Goal: Task Accomplishment & Management: Manage account settings

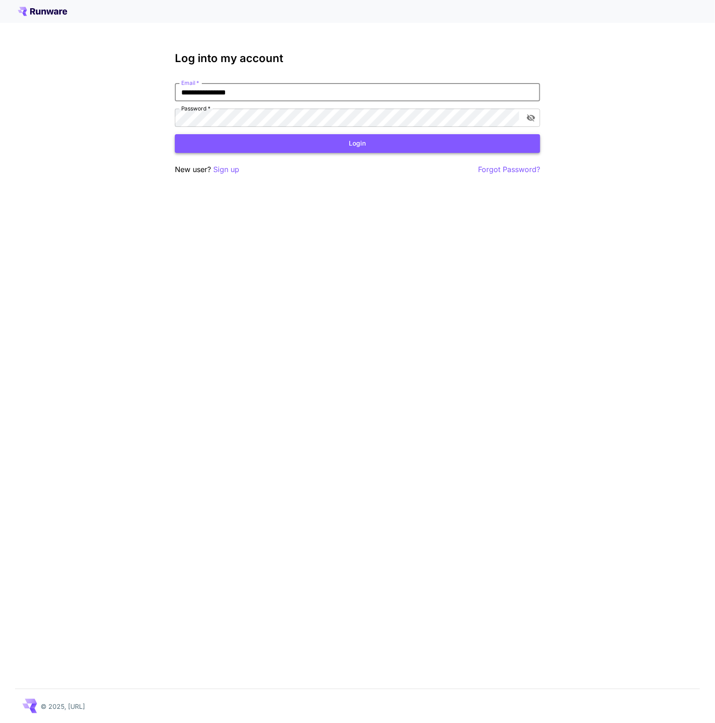
type input "**********"
click at [296, 142] on button "Login" at bounding box center [357, 143] width 365 height 19
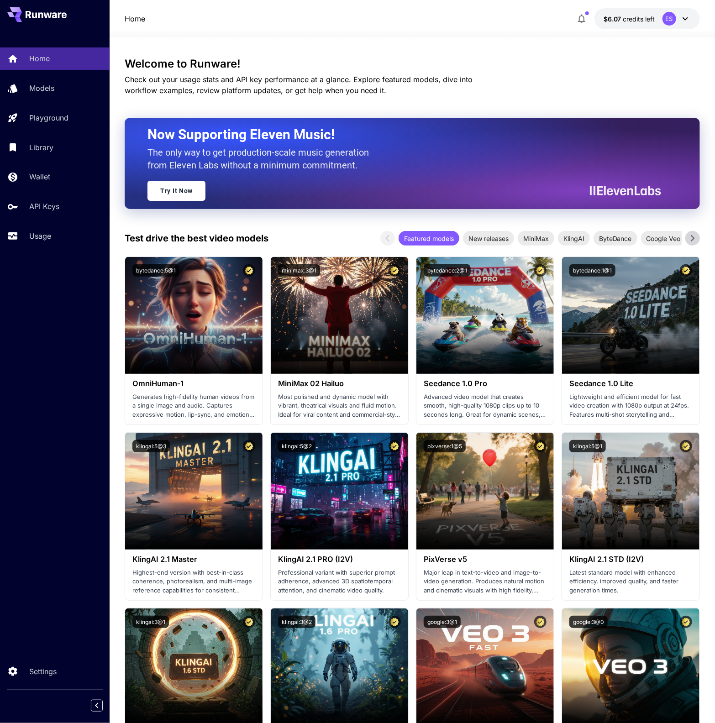
click at [465, 58] on h3 "Welcome to Runware!" at bounding box center [412, 64] width 575 height 13
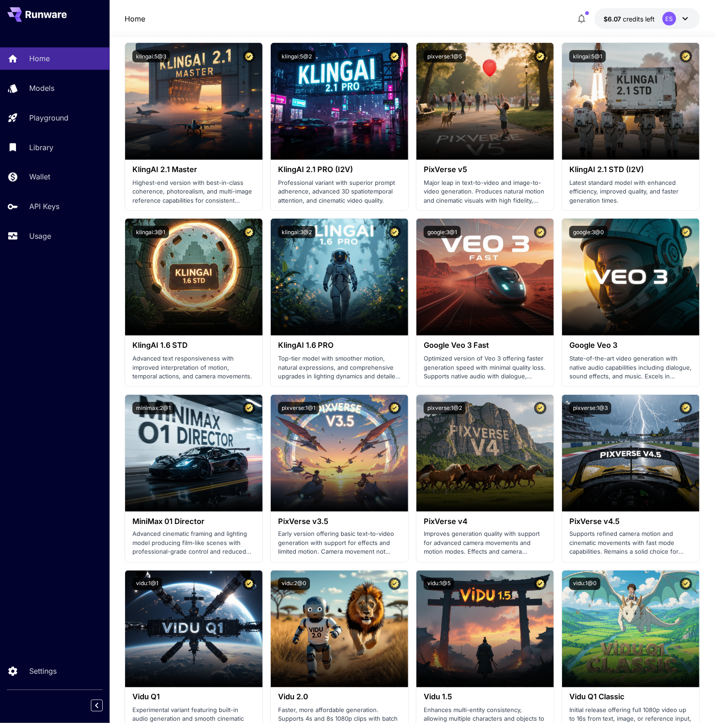
scroll to position [391, 0]
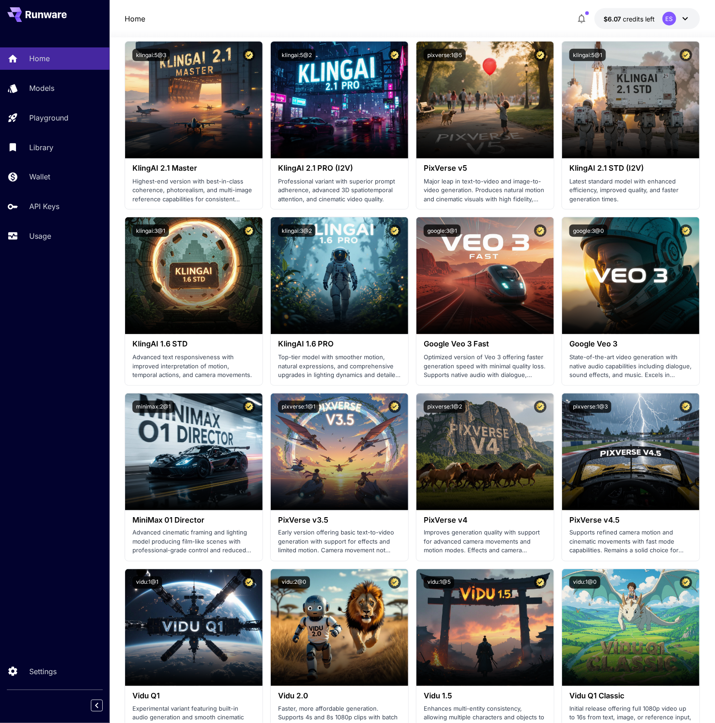
click at [584, 26] on button "button" at bounding box center [581, 19] width 18 height 18
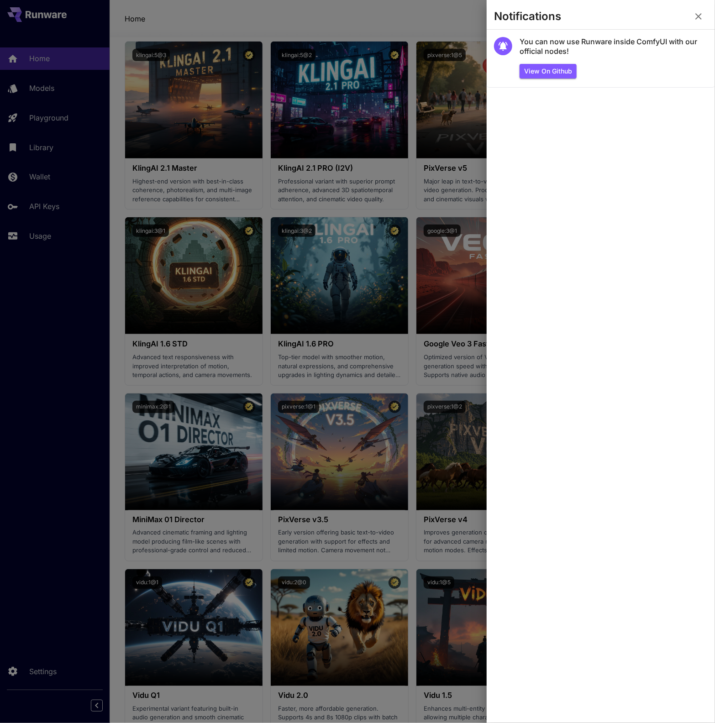
click at [319, 116] on div at bounding box center [357, 361] width 715 height 723
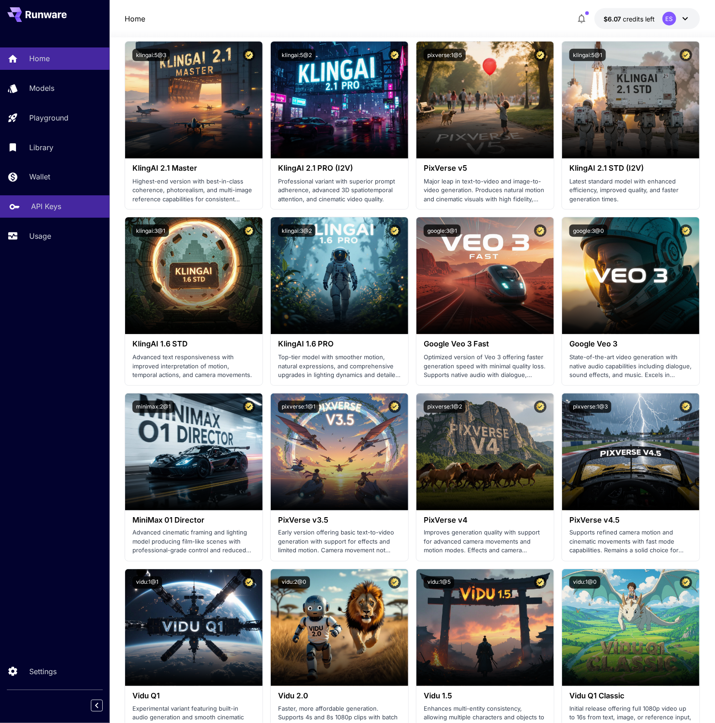
click at [67, 198] on link "API Keys" at bounding box center [55, 206] width 110 height 22
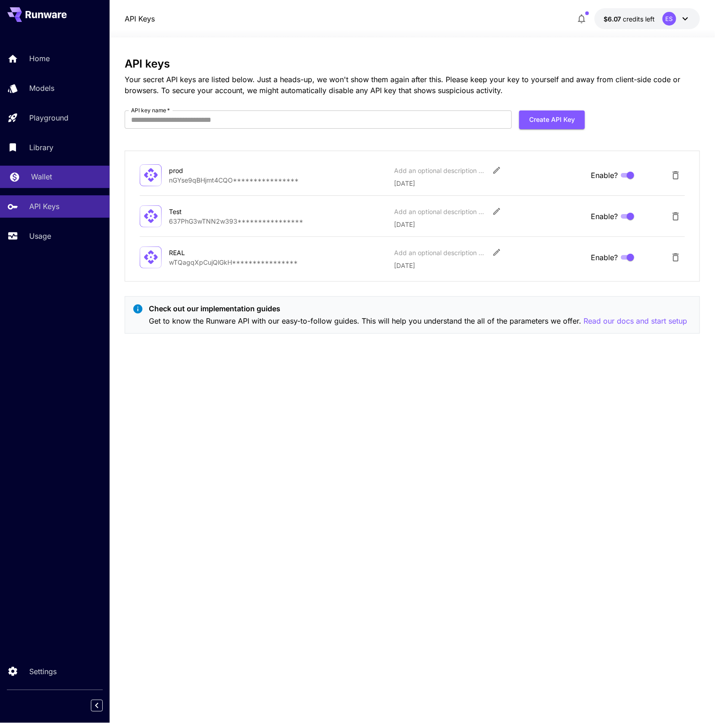
click at [74, 184] on link "Wallet" at bounding box center [55, 177] width 110 height 22
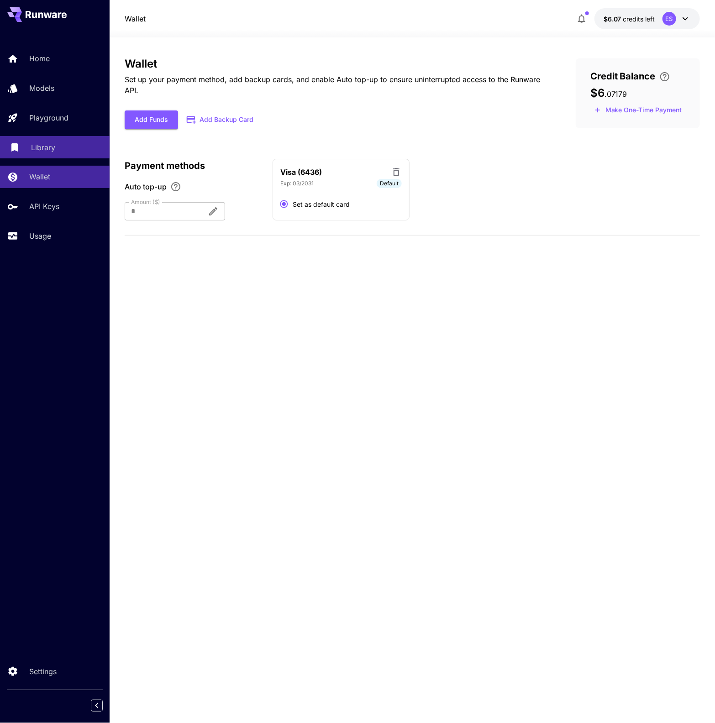
click at [83, 140] on link "Library" at bounding box center [55, 147] width 110 height 22
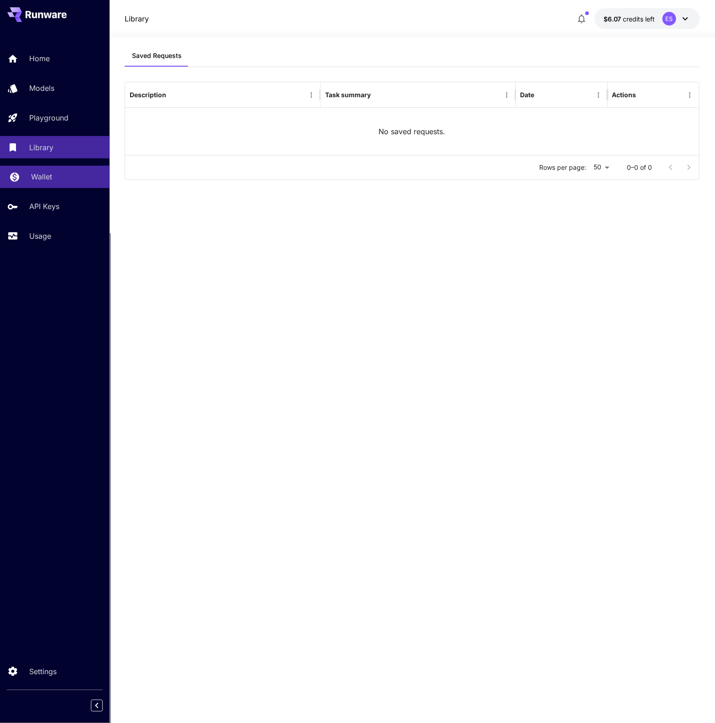
click at [78, 178] on div "Wallet" at bounding box center [66, 176] width 71 height 11
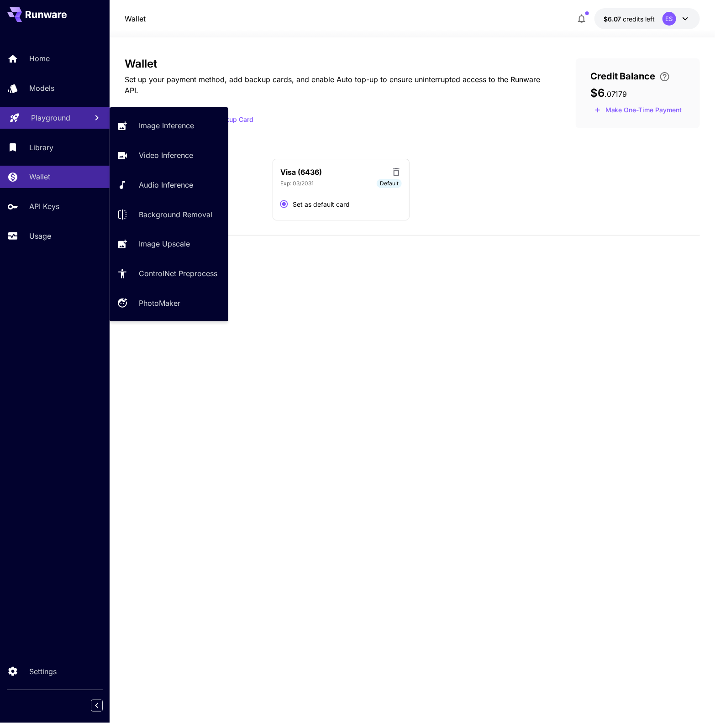
click at [77, 114] on div "Playground" at bounding box center [55, 117] width 49 height 11
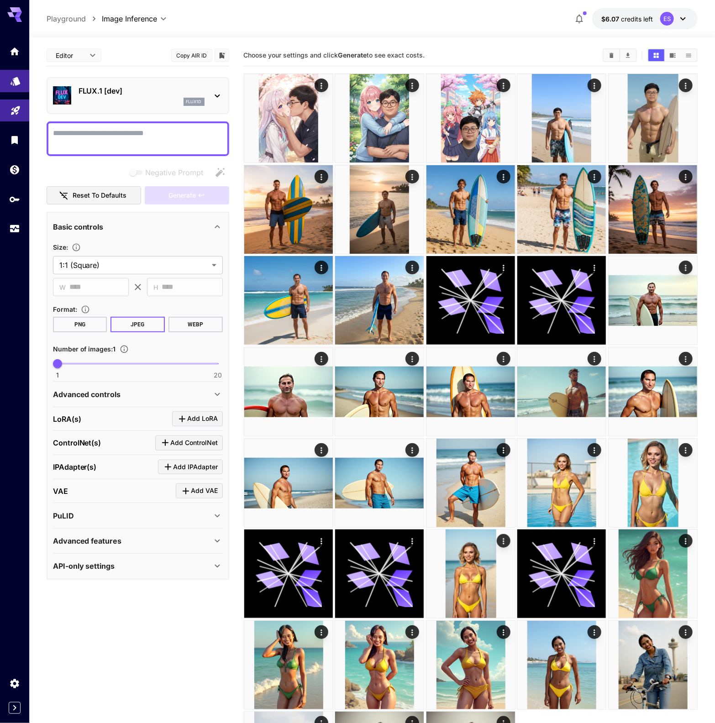
click at [20, 81] on icon "Models" at bounding box center [15, 78] width 11 height 11
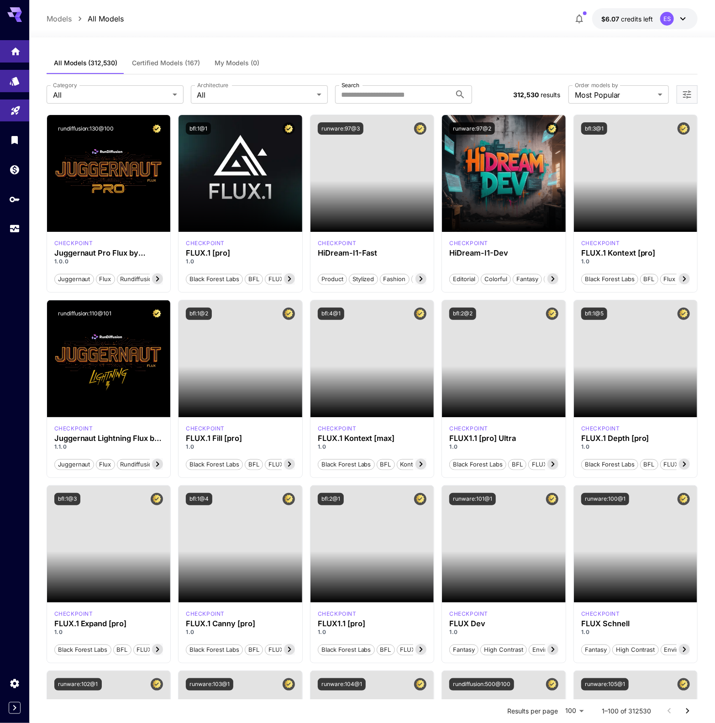
click at [20, 52] on icon "Home" at bounding box center [15, 48] width 11 height 11
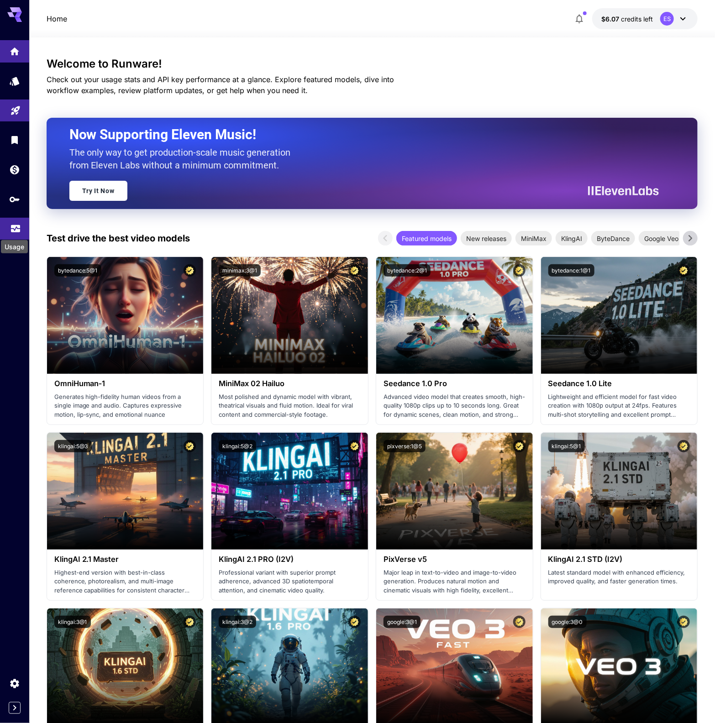
click at [20, 226] on icon "Usage" at bounding box center [15, 224] width 9 height 5
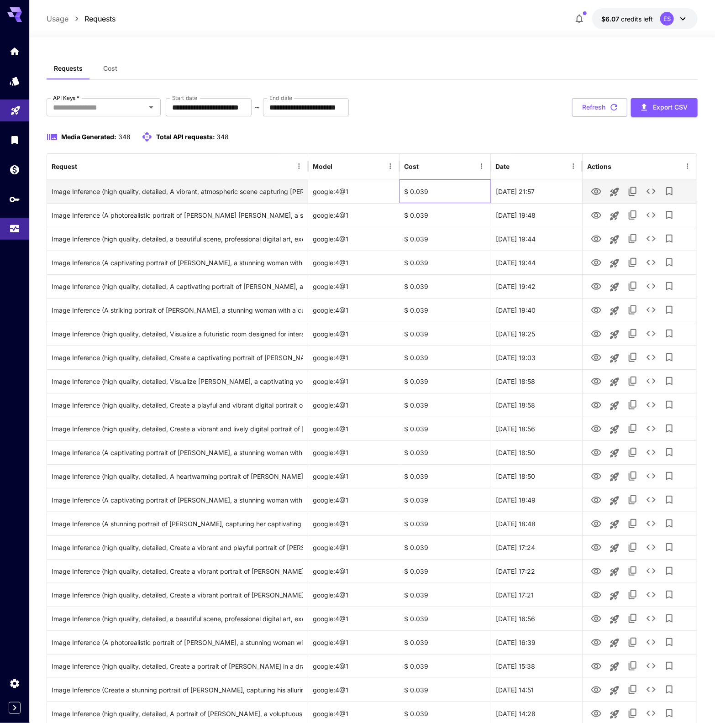
click at [404, 202] on div "$ 0.039" at bounding box center [444, 191] width 91 height 24
click at [597, 199] on button "View" at bounding box center [596, 191] width 18 height 19
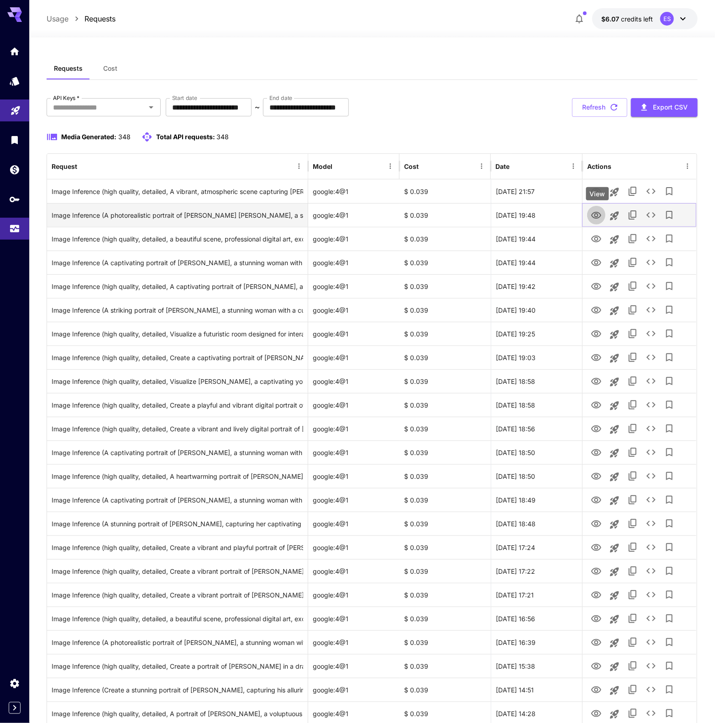
click at [593, 219] on icon "View" at bounding box center [596, 215] width 11 height 11
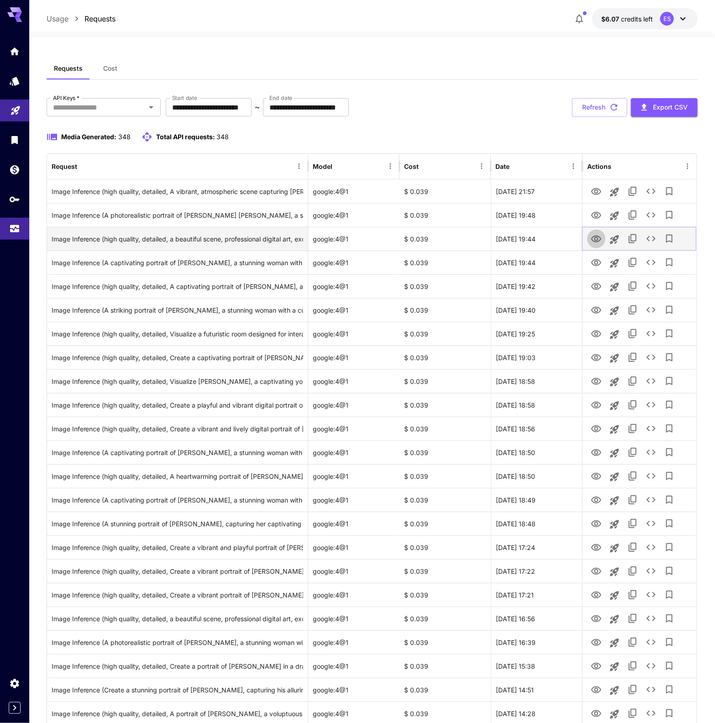
click at [596, 240] on icon "View" at bounding box center [596, 239] width 11 height 11
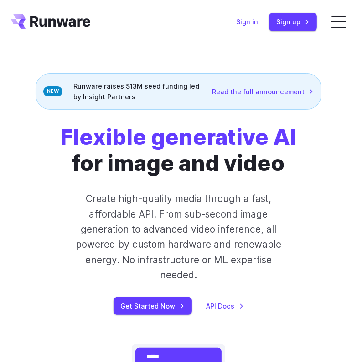
click at [244, 25] on link "Sign in" at bounding box center [247, 21] width 22 height 10
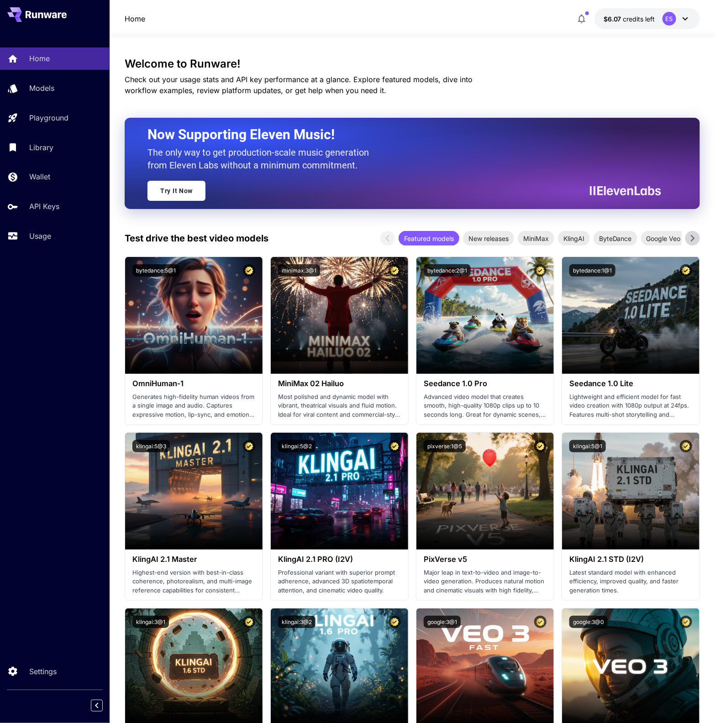
click at [78, 87] on div "Models" at bounding box center [66, 88] width 71 height 11
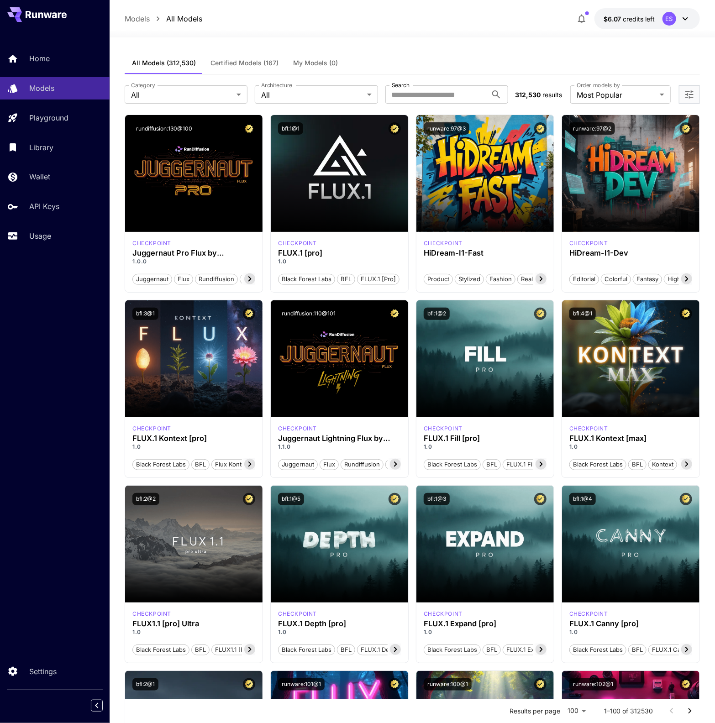
click at [465, 21] on div "Models All Models $6.07 credits left ES" at bounding box center [412, 18] width 575 height 21
click at [72, 253] on div "Home Models Playground Library Wallet API Keys Usage" at bounding box center [55, 147] width 110 height 236
click at [79, 240] on div "Usage" at bounding box center [66, 236] width 71 height 11
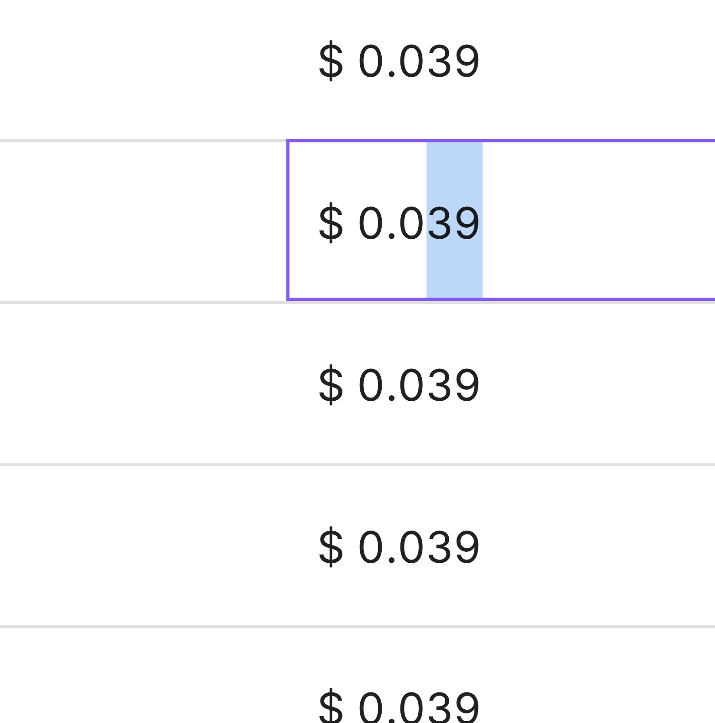
drag, startPoint x: 423, startPoint y: 241, endPoint x: 434, endPoint y: 241, distance: 11.4
click at [434, 241] on div "$ 0.039" at bounding box center [447, 239] width 91 height 24
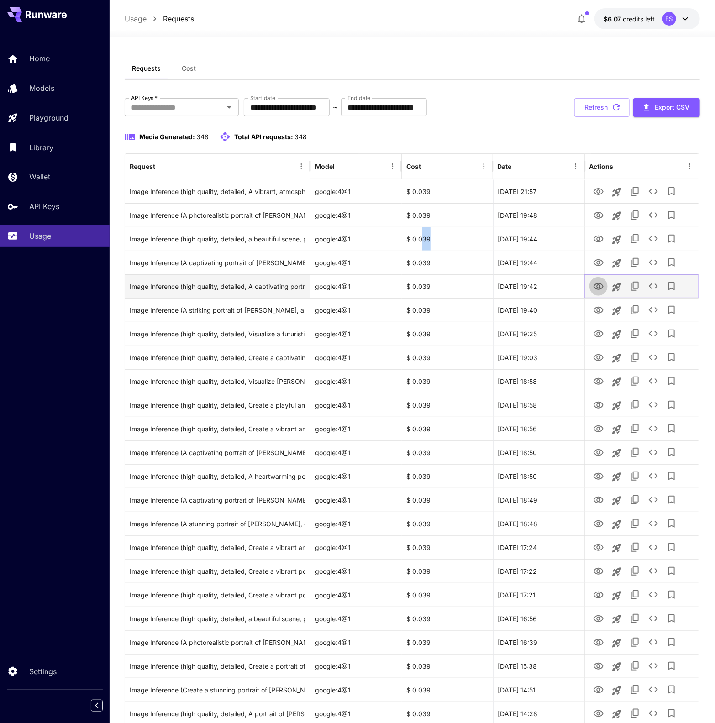
click at [601, 283] on icon "View" at bounding box center [598, 286] width 11 height 11
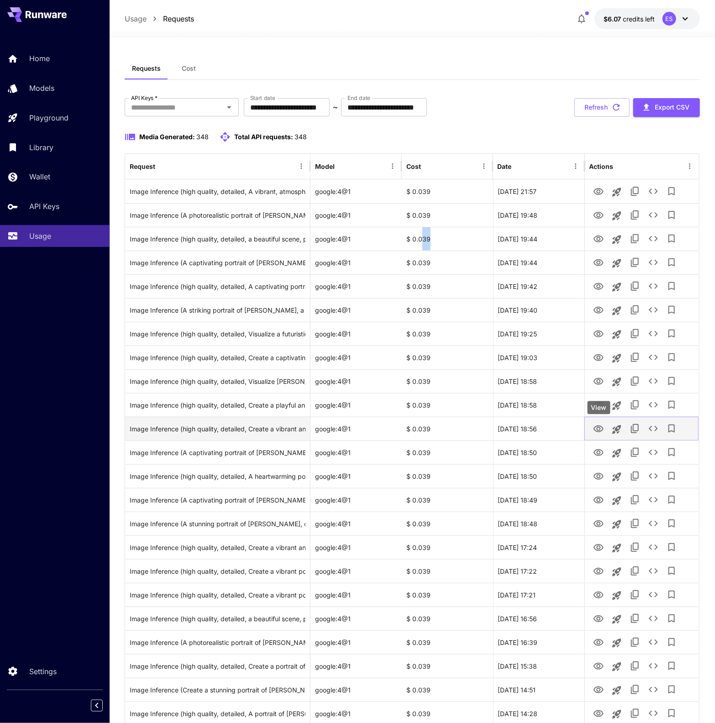
click at [598, 434] on icon "View" at bounding box center [598, 429] width 11 height 11
click at [535, 96] on div "**********" at bounding box center [412, 728] width 575 height 1341
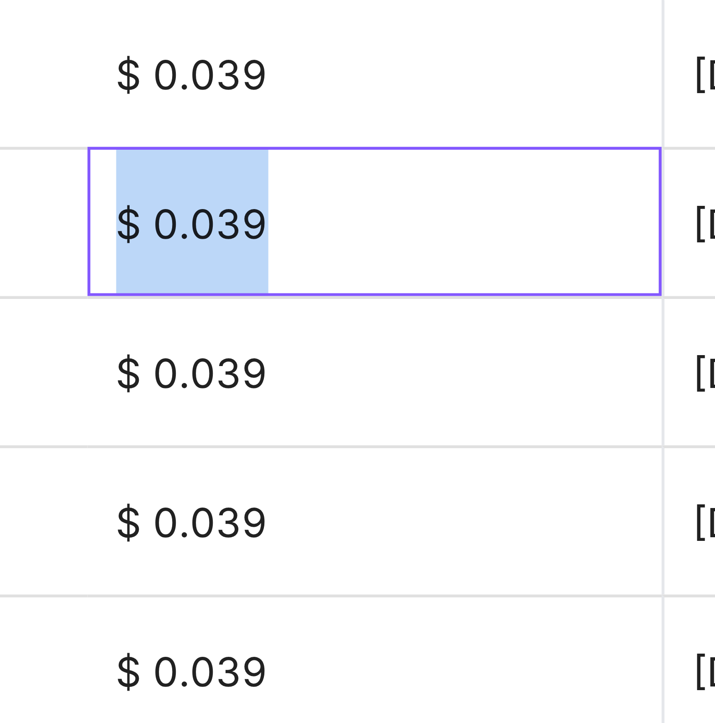
drag, startPoint x: 442, startPoint y: 215, endPoint x: 399, endPoint y: 220, distance: 43.2
click at [402, 220] on div "$ 0.039" at bounding box center [447, 215] width 91 height 24
click at [433, 218] on div "$ 0.039" at bounding box center [447, 215] width 91 height 24
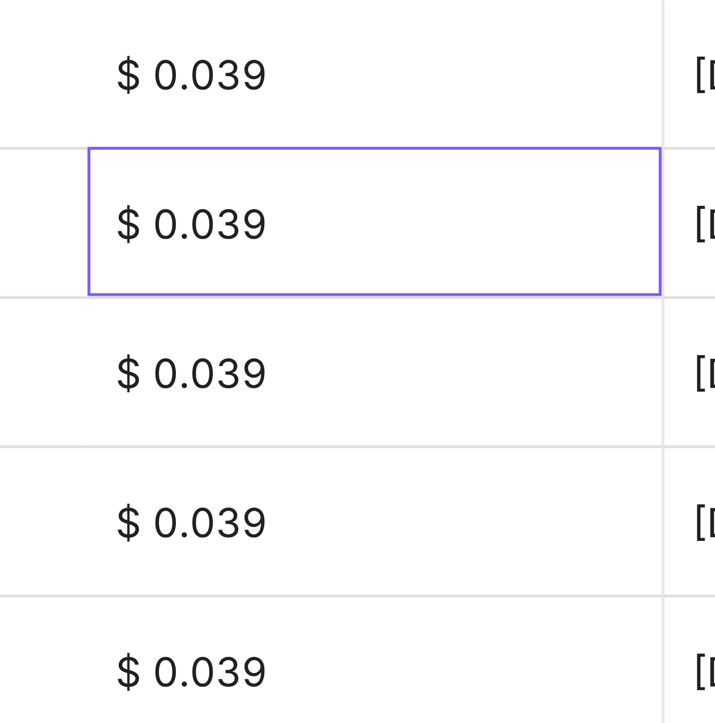
click at [424, 218] on div "$ 0.039" at bounding box center [447, 215] width 91 height 24
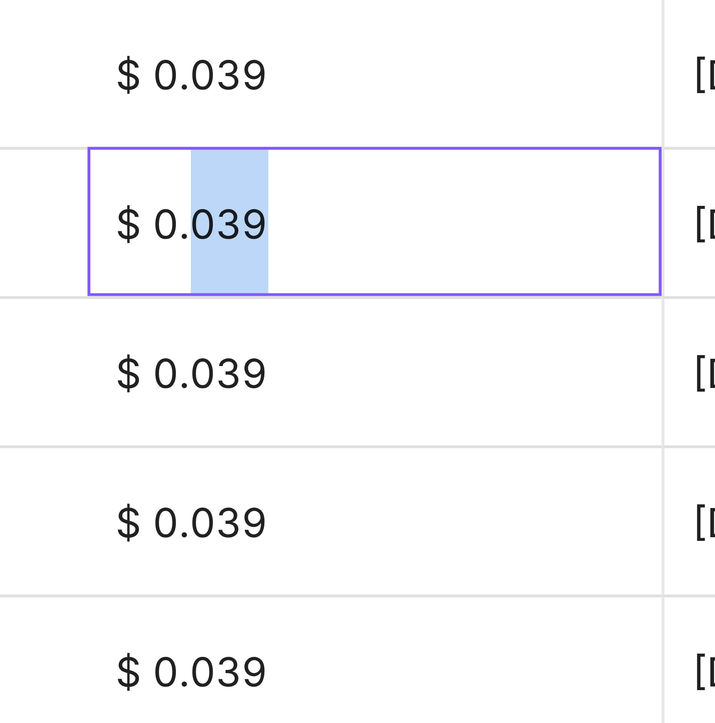
click at [424, 218] on div "$ 0.039" at bounding box center [447, 215] width 91 height 24
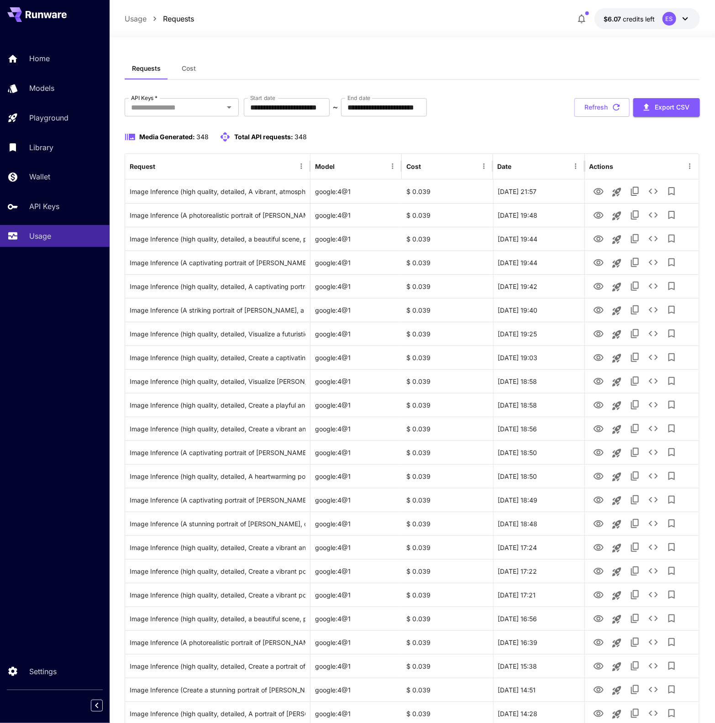
click at [491, 139] on div "Media Generated: 348 Total API requests: 348" at bounding box center [412, 136] width 575 height 11
click at [590, 17] on button "button" at bounding box center [581, 19] width 18 height 18
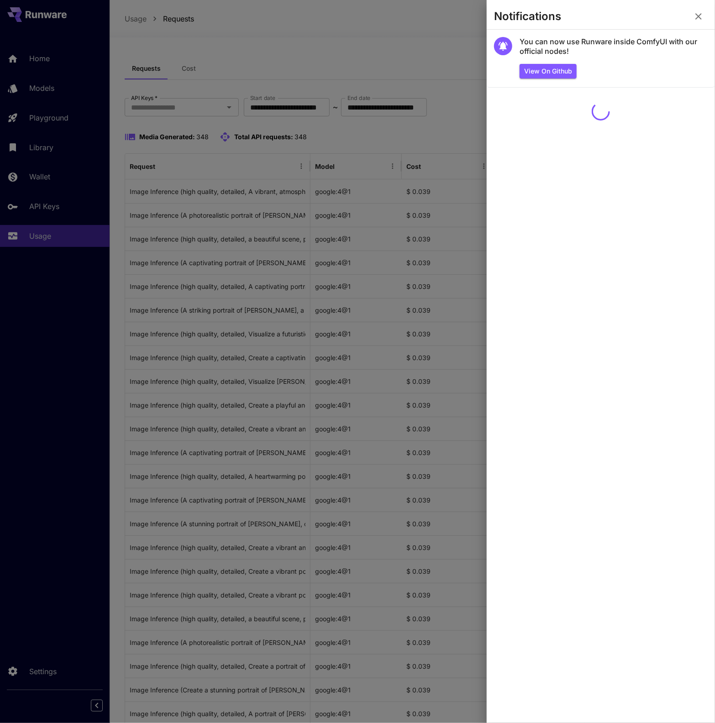
click at [423, 72] on div at bounding box center [357, 361] width 715 height 723
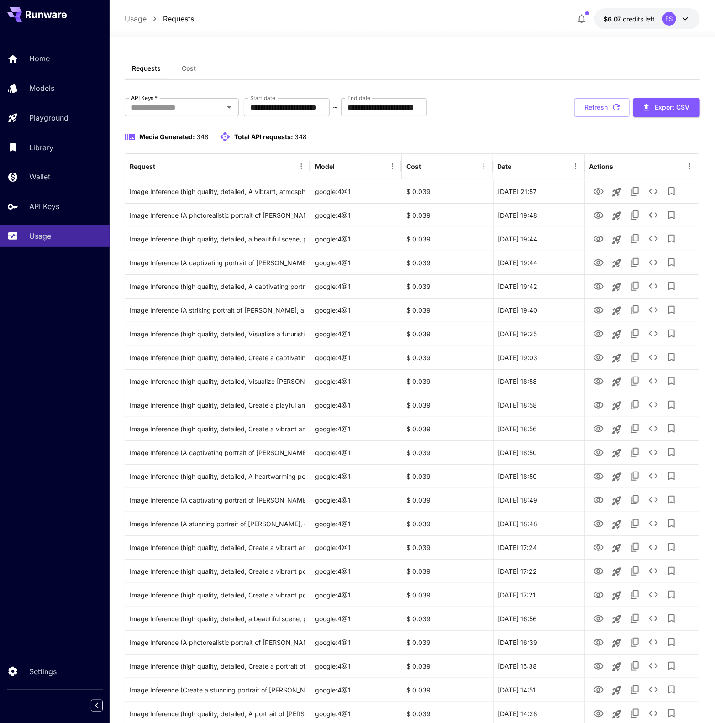
click at [423, 58] on div "Requests Cost" at bounding box center [412, 69] width 575 height 22
